Goal: Information Seeking & Learning: Learn about a topic

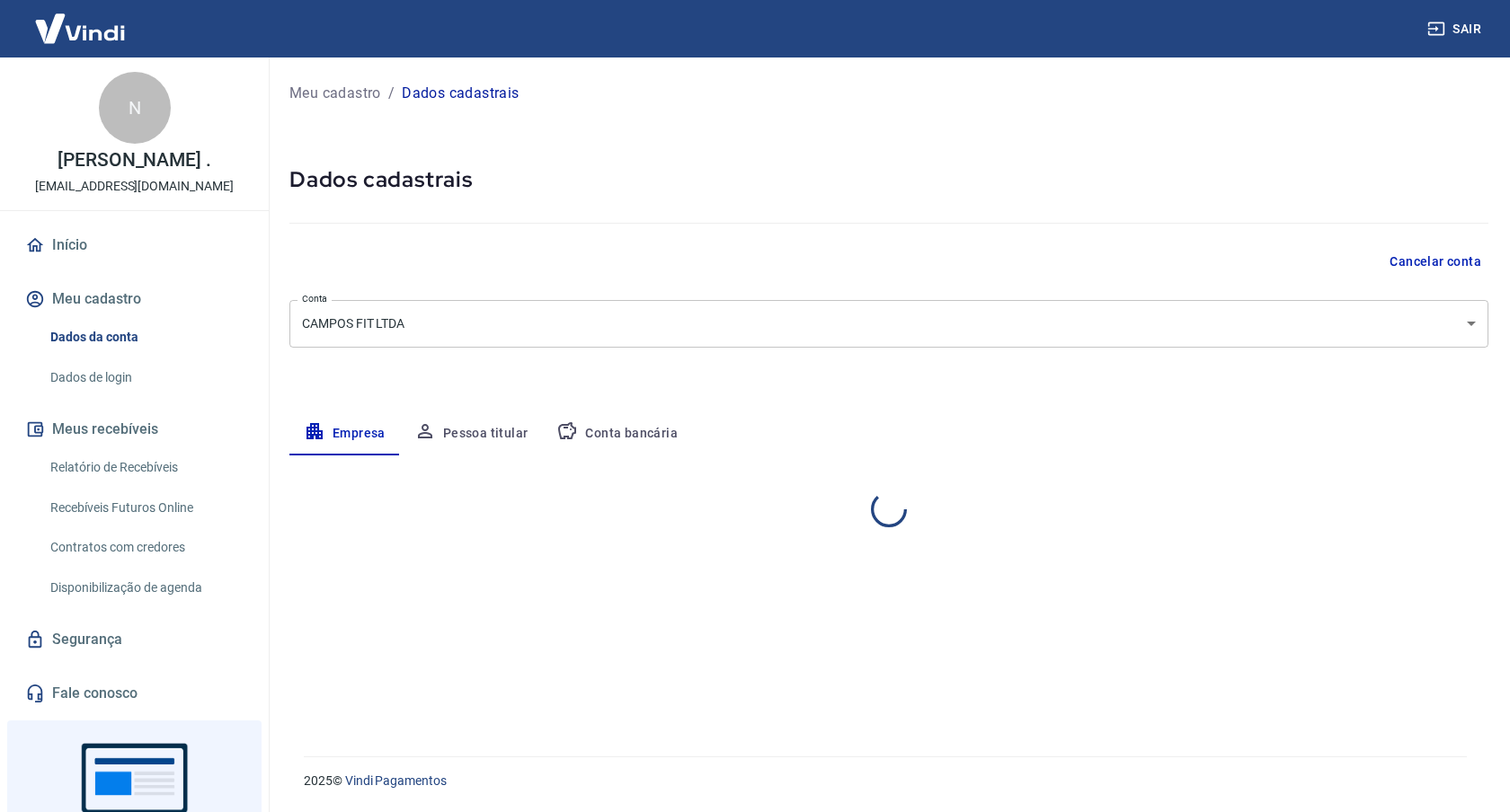
select select "GO"
select select "business"
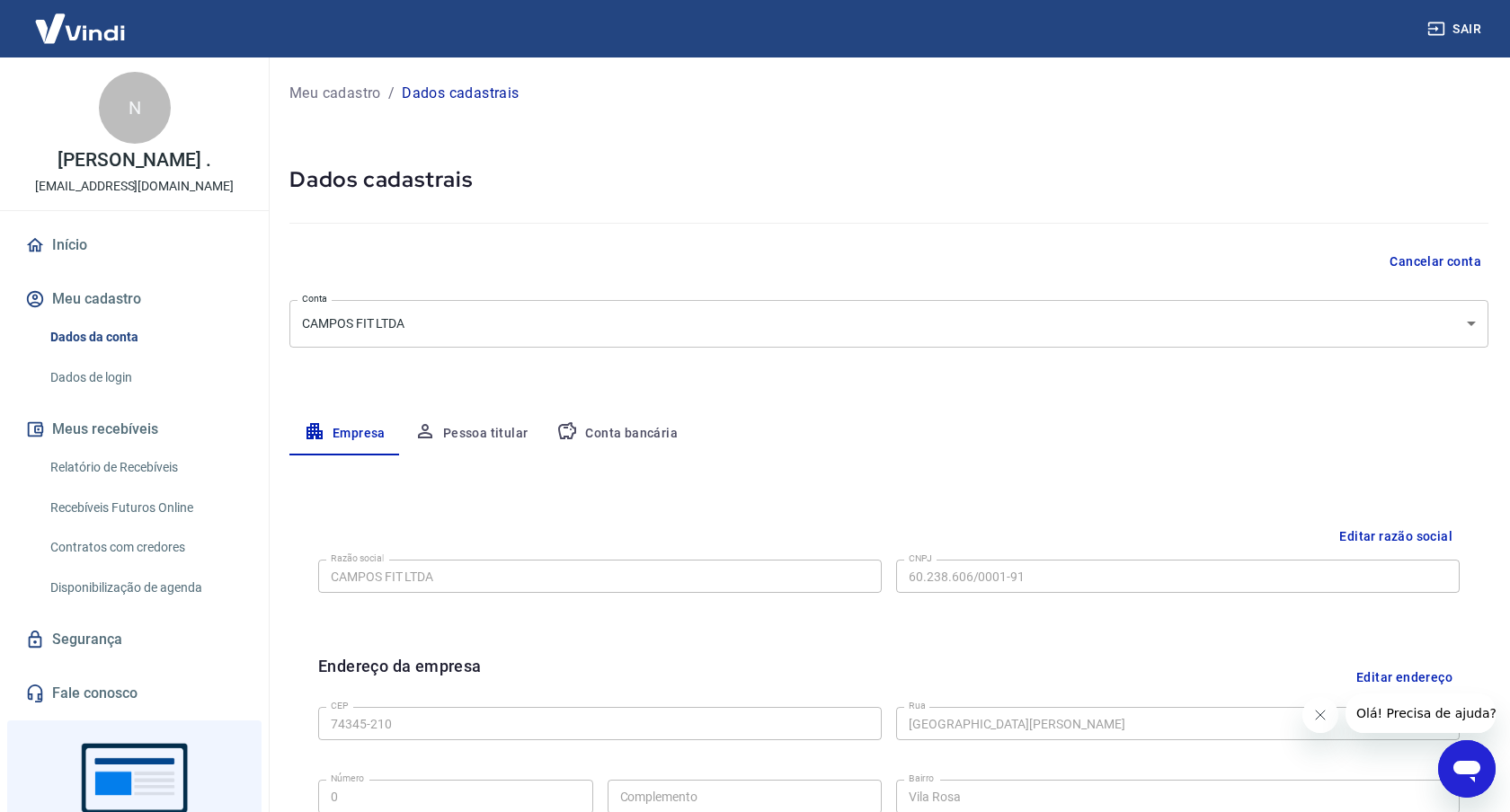
scroll to position [144, 0]
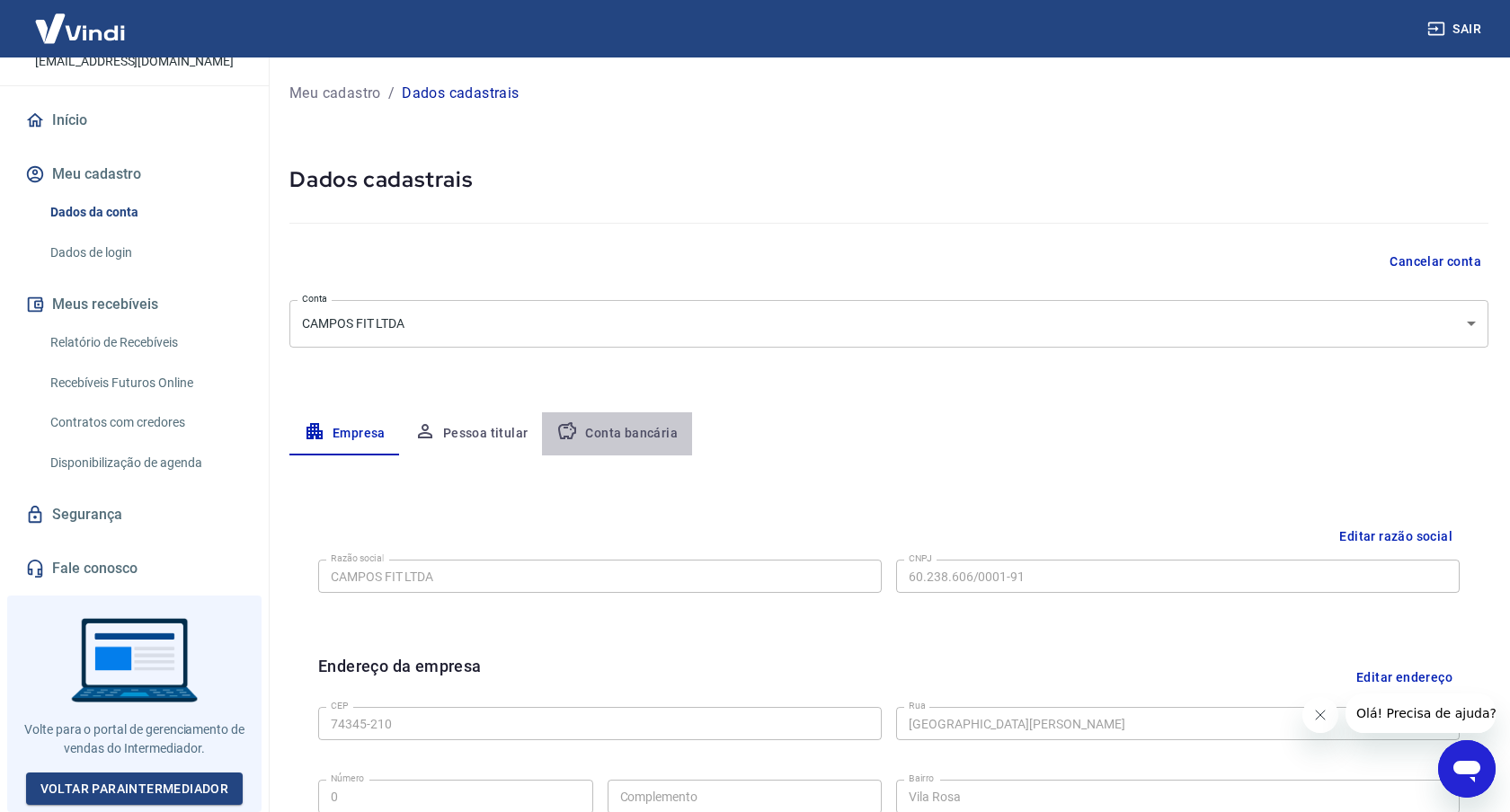
click at [633, 438] on button "Conta bancária" at bounding box center [616, 434] width 150 height 43
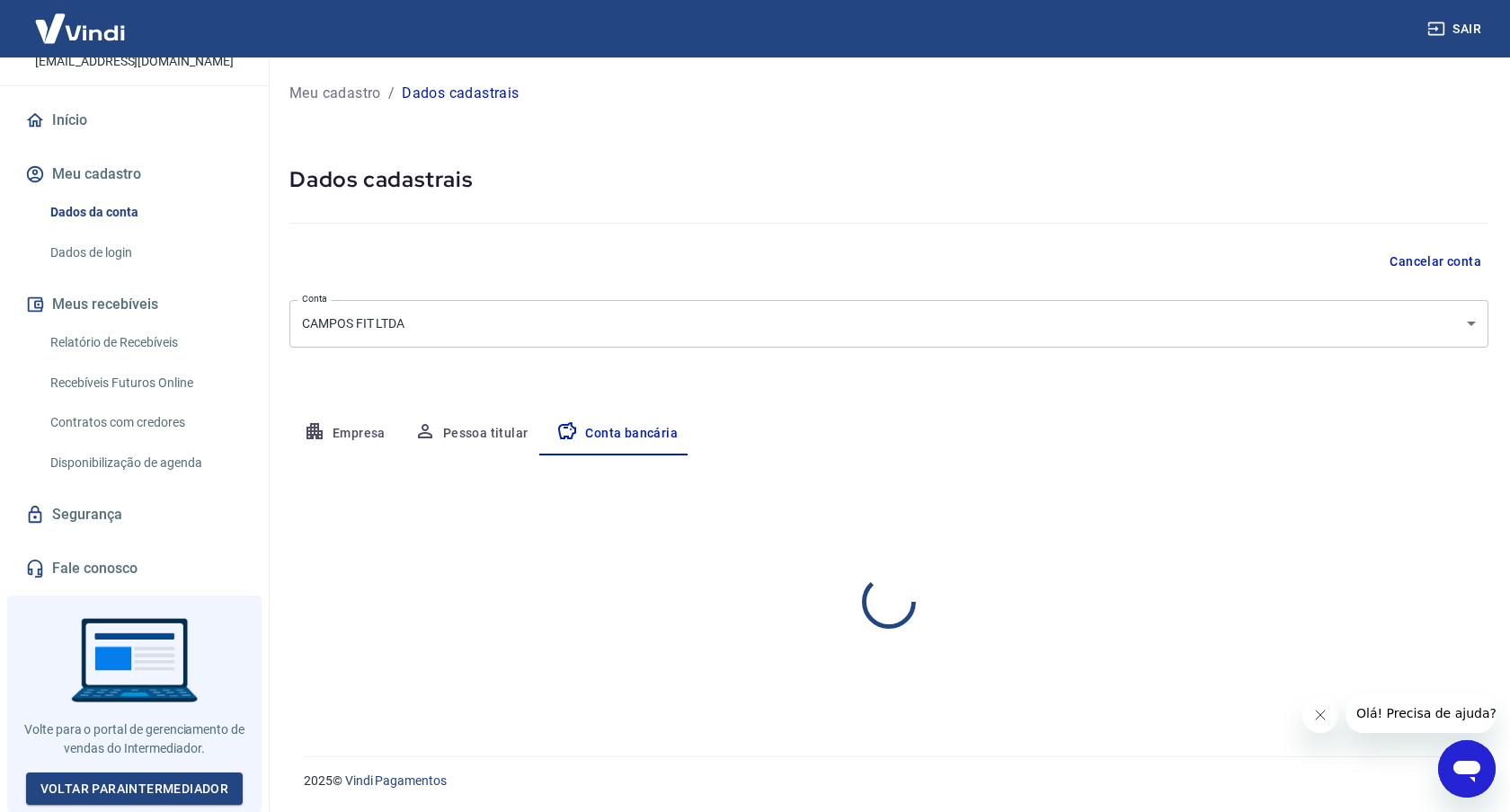
select select "1"
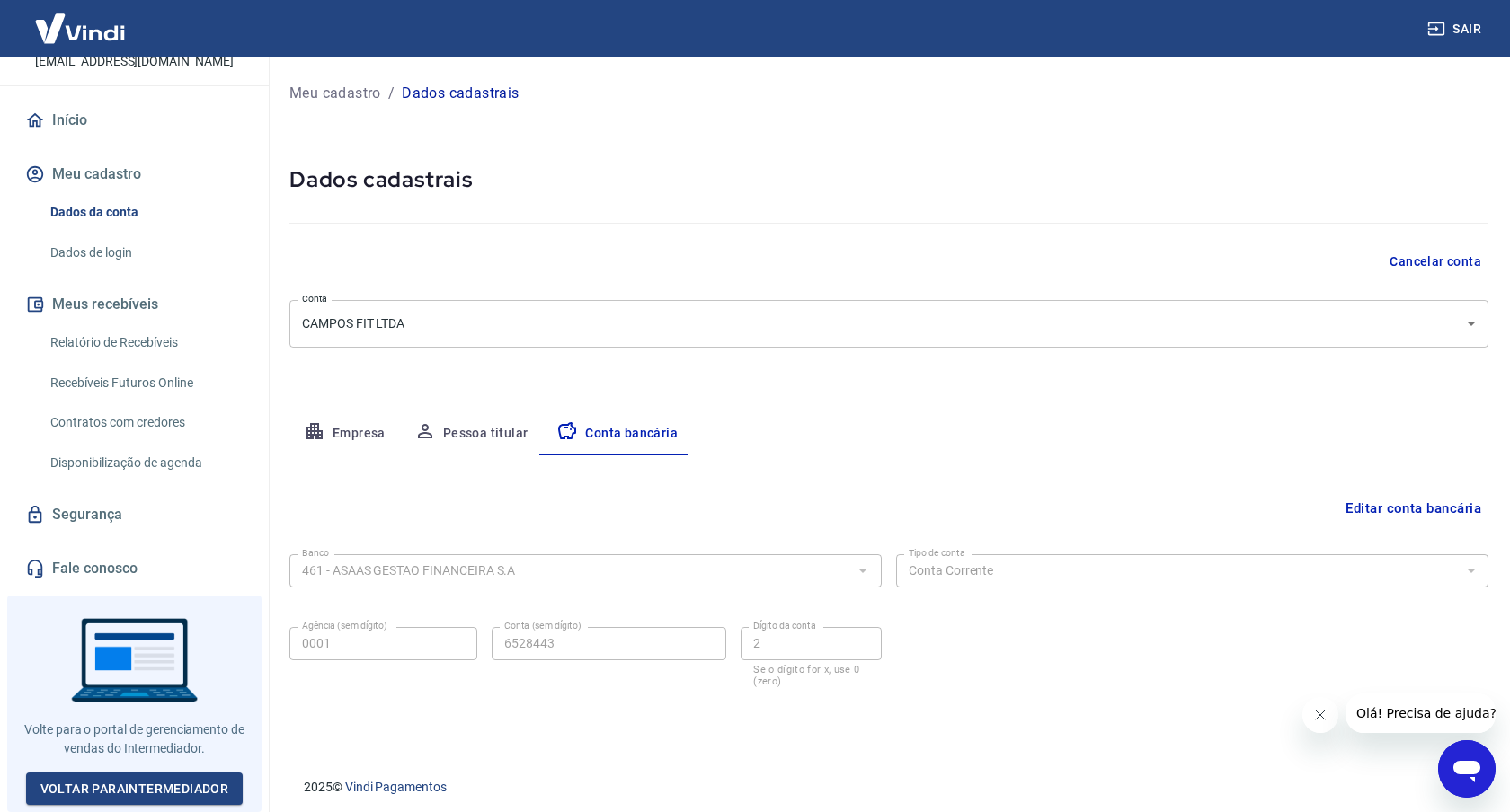
scroll to position [7, 0]
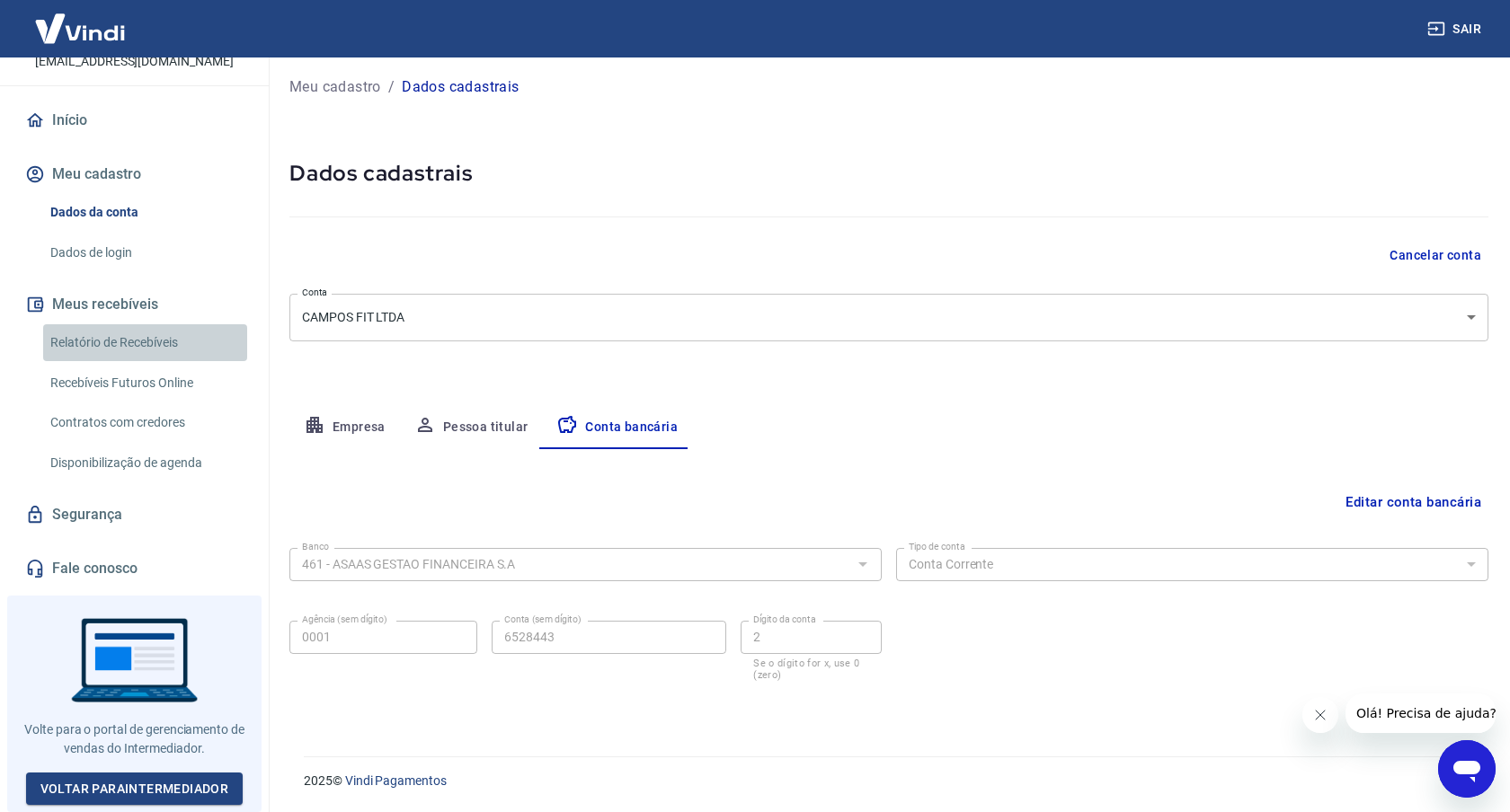
click at [104, 337] on link "Relatório de Recebíveis" at bounding box center [145, 343] width 204 height 37
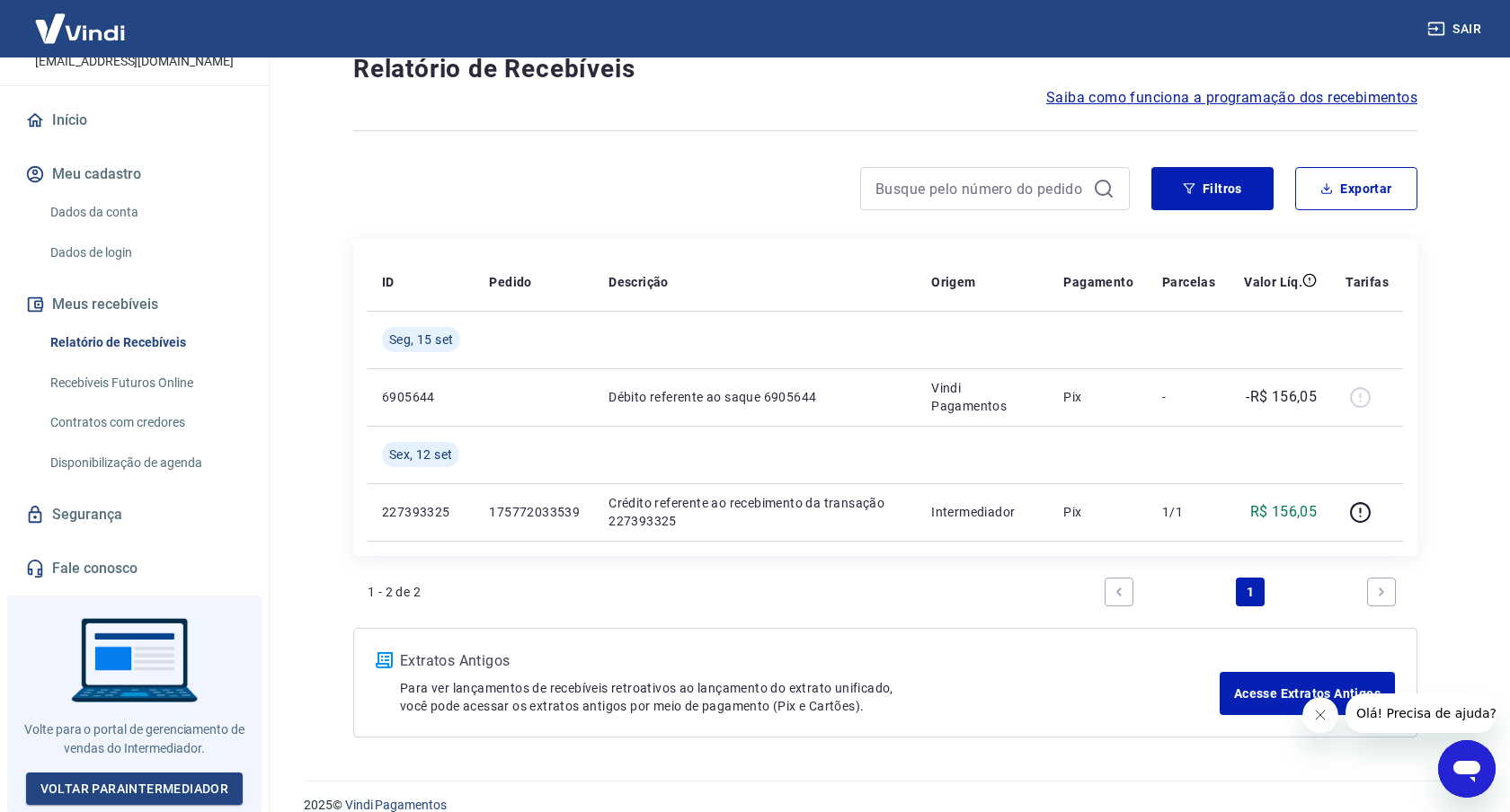
scroll to position [80, 0]
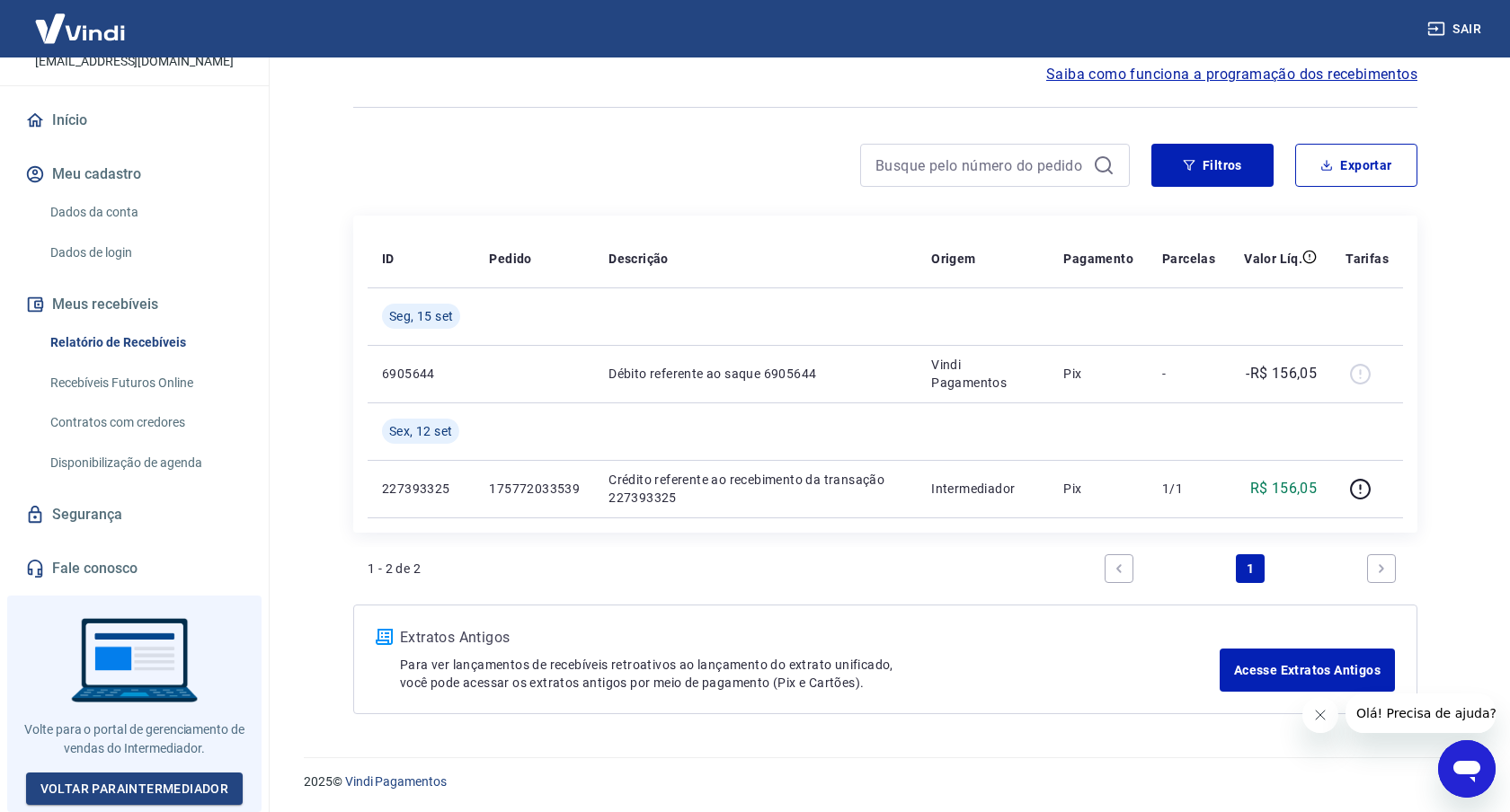
click at [66, 562] on link "Fale conosco" at bounding box center [134, 569] width 226 height 39
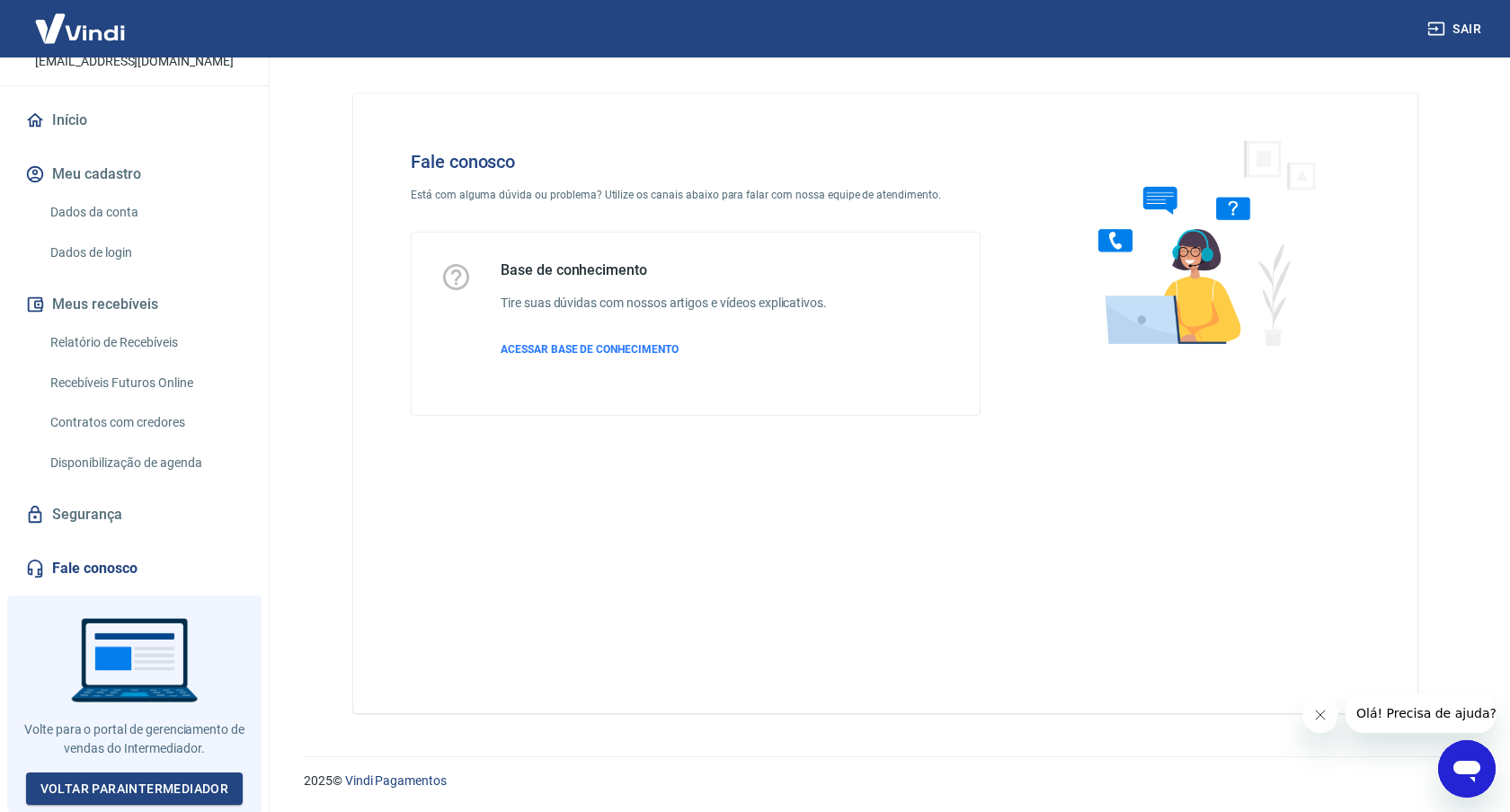
click at [570, 337] on div "Base de conhecimento Tire suas dúvidas com nossos artigos e vídeos explicativos…" at bounding box center [664, 323] width 326 height 125
click at [566, 339] on div "Base de conhecimento Tire suas dúvidas com nossos artigos e vídeos explicativos…" at bounding box center [664, 323] width 326 height 125
click at [538, 346] on span "ACESSAR BASE DE CONHECIMENTO" at bounding box center [589, 349] width 178 height 12
